Goal: Transaction & Acquisition: Book appointment/travel/reservation

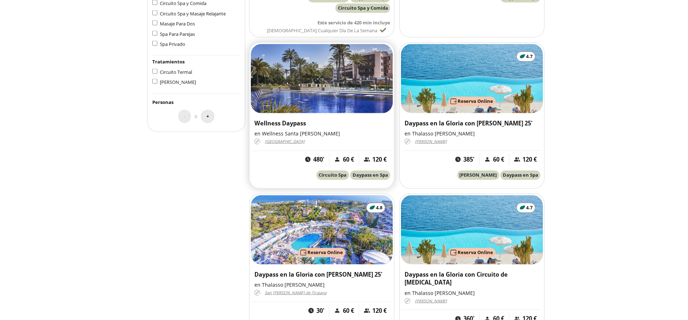
scroll to position [329, 0]
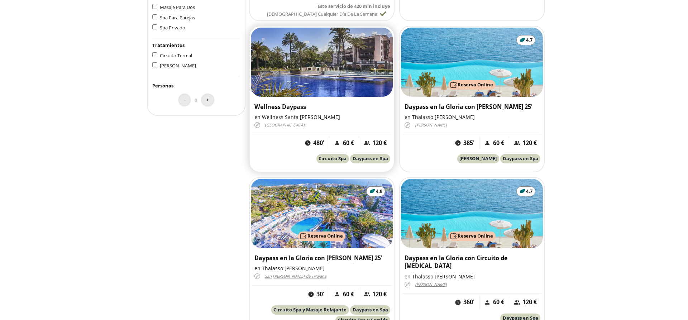
click at [355, 87] on img at bounding box center [322, 62] width 142 height 69
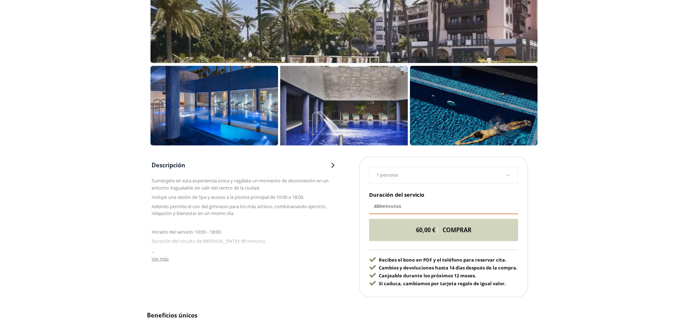
scroll to position [292, 0]
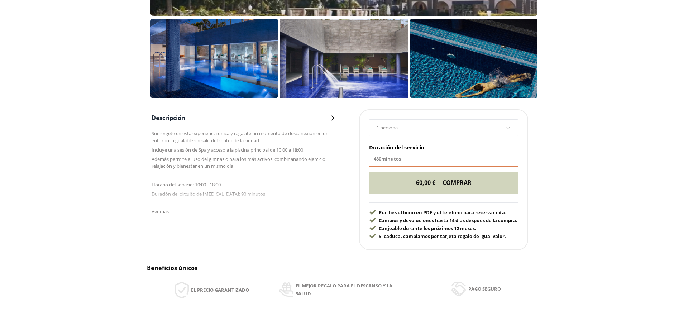
click at [169, 213] on span "Ver más" at bounding box center [160, 211] width 17 height 6
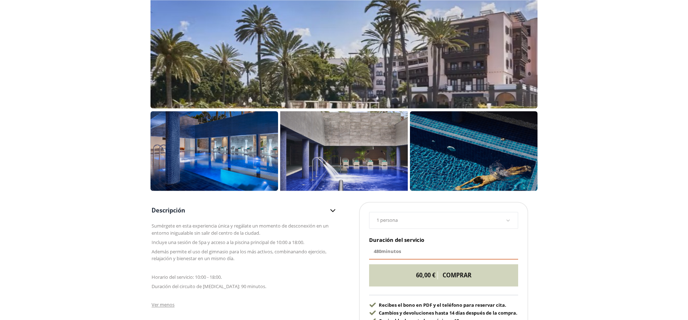
scroll to position [183, 0]
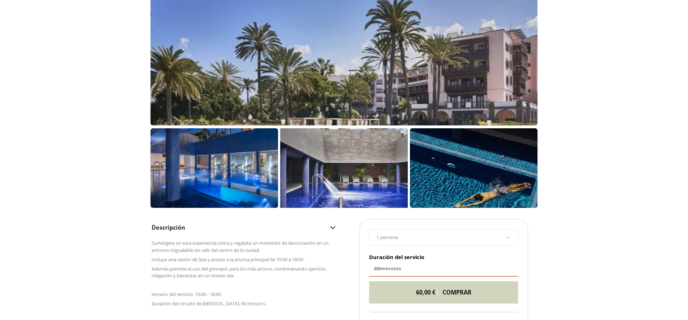
click at [285, 109] on div at bounding box center [343, 50] width 387 height 150
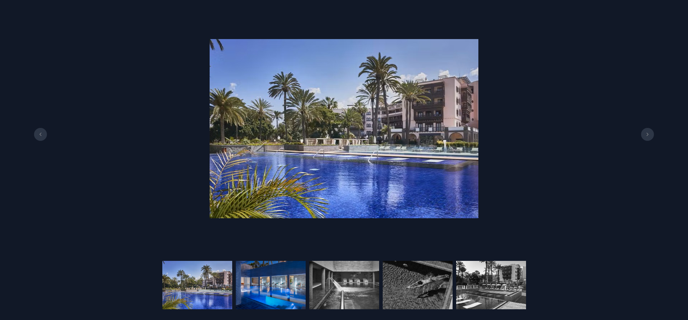
click at [284, 272] on img at bounding box center [271, 285] width 70 height 48
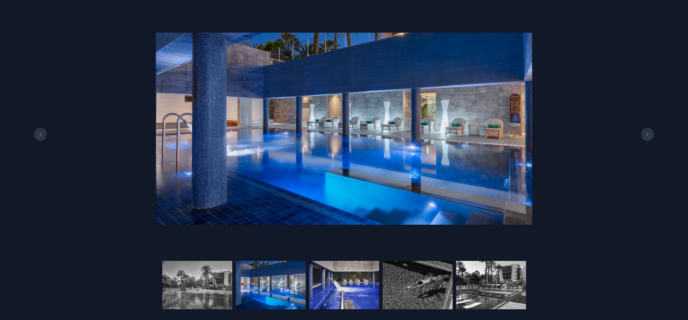
click at [336, 292] on img at bounding box center [344, 285] width 70 height 48
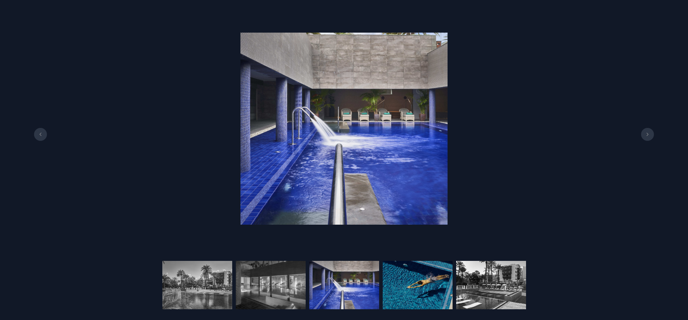
click at [419, 295] on img at bounding box center [418, 285] width 70 height 48
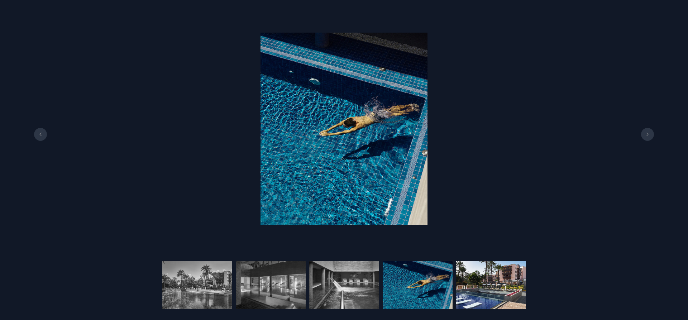
click at [495, 291] on img at bounding box center [491, 285] width 70 height 48
